Goal: Transaction & Acquisition: Purchase product/service

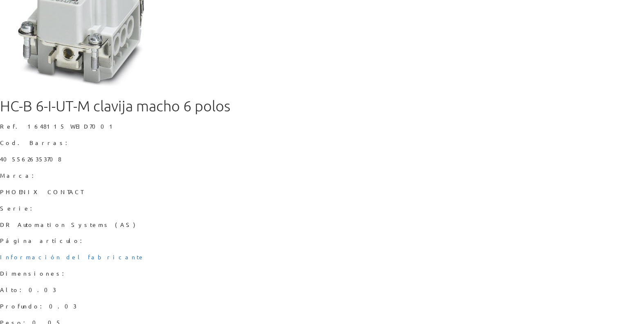
scroll to position [154, 0]
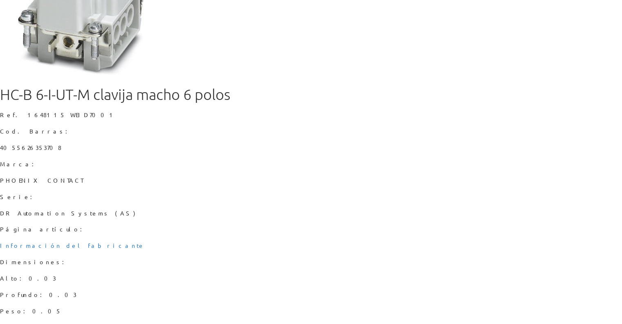
type input "7"
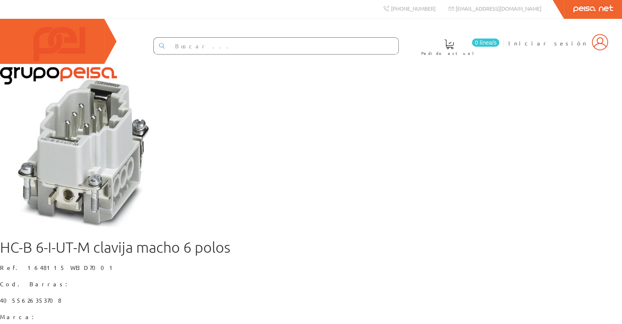
scroll to position [0, 0]
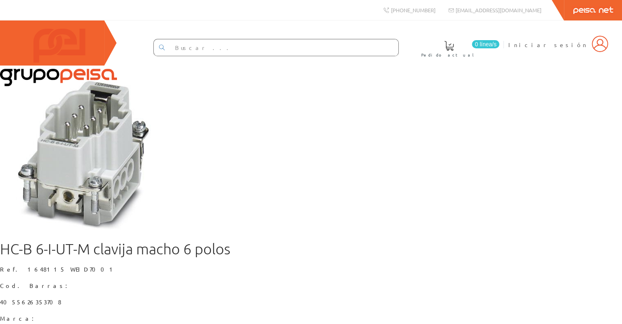
click at [345, 47] on input "text" at bounding box center [284, 47] width 229 height 16
click at [510, 53] on div "0 línea/s Pedido actual Iniciar sesión" at bounding box center [311, 42] width 622 height 45
click at [201, 13] on div "+34 962 96 59 14 info@peisa.com Peisa Net" at bounding box center [311, 10] width 622 height 20
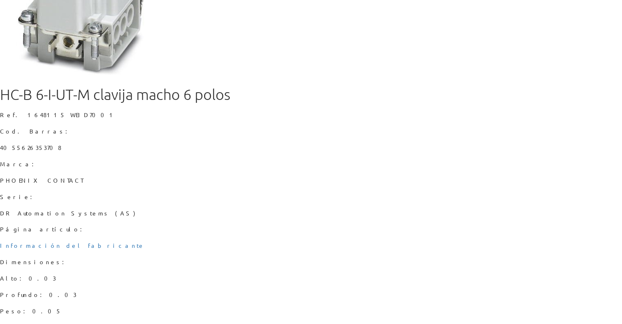
type button "Añadir a carrito"
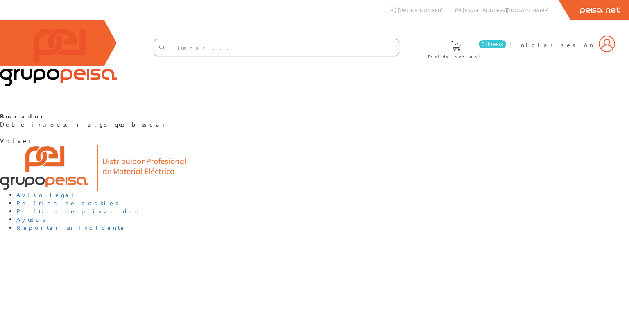
click at [340, 43] on input "text" at bounding box center [284, 47] width 229 height 16
type input "xxx"
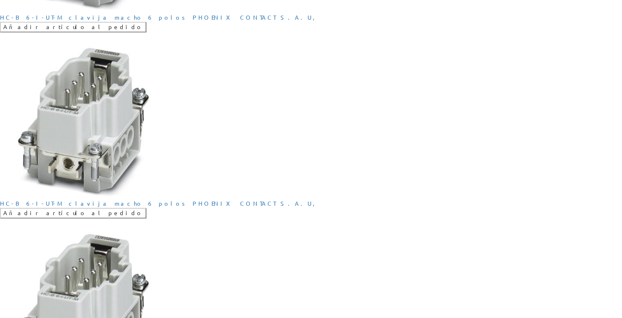
scroll to position [1001, 0]
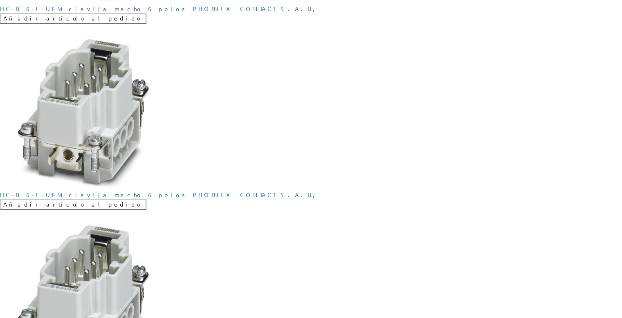
scroll to position [267, 0]
